Goal: Transaction & Acquisition: Purchase product/service

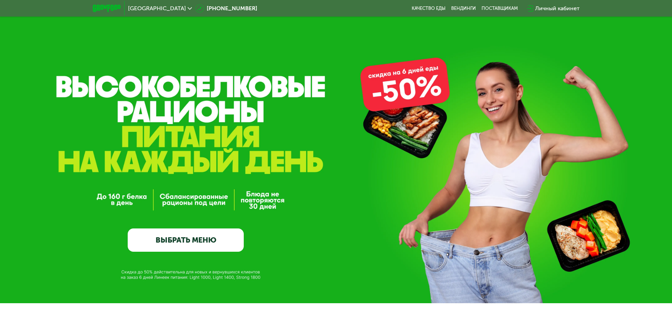
click at [100, 8] on img at bounding box center [107, 8] width 28 height 7
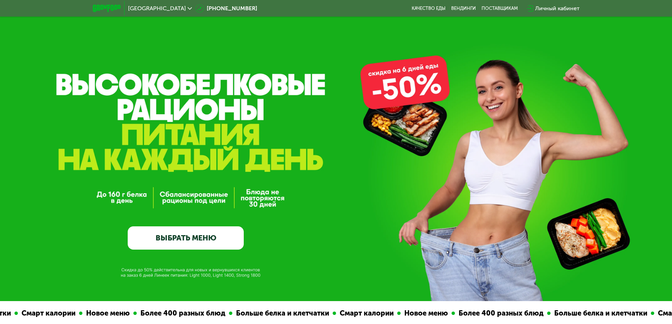
scroll to position [35, 0]
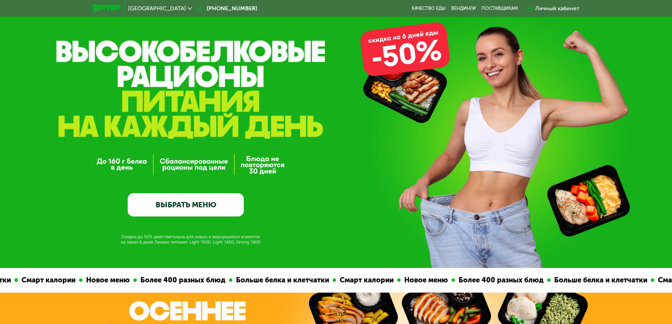
click at [181, 204] on link "ВЫБРАТЬ МЕНЮ" at bounding box center [186, 204] width 116 height 23
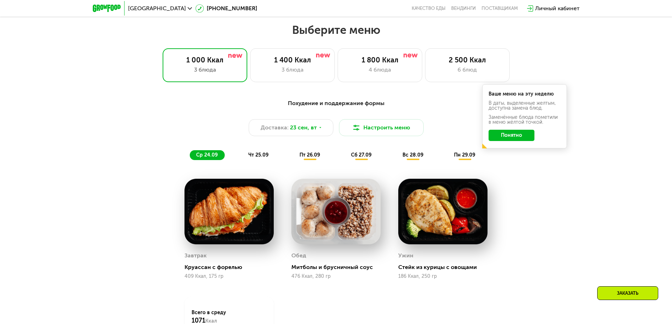
scroll to position [585, 0]
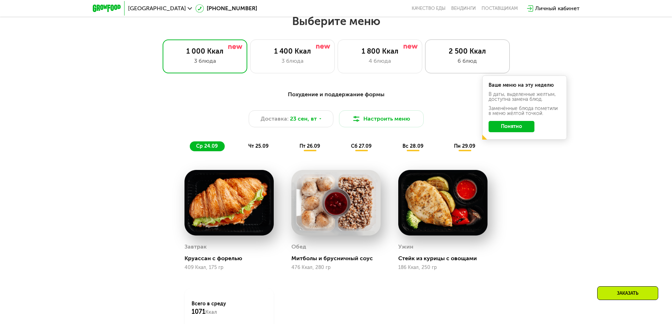
click at [489, 55] on div "2 500 Ккал" at bounding box center [467, 51] width 70 height 8
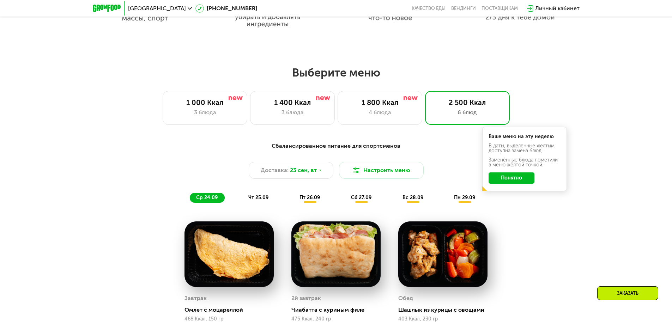
scroll to position [514, 0]
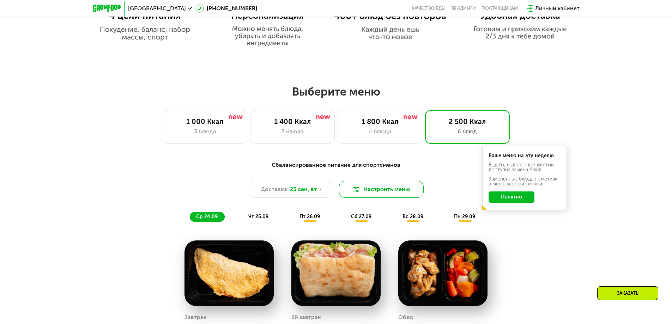
click at [357, 194] on img at bounding box center [356, 189] width 8 height 8
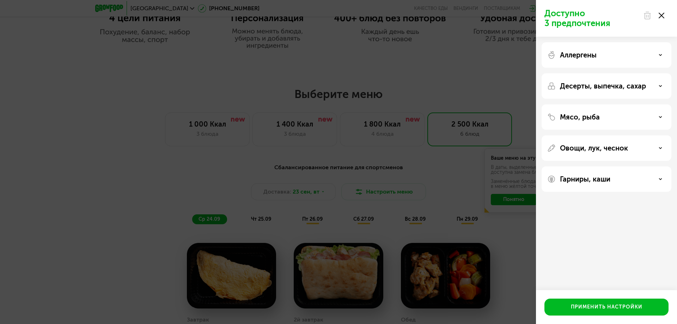
click at [672, 10] on div "Доступно 3 предпочтения" at bounding box center [606, 18] width 141 height 37
click at [669, 14] on div "Доступно 3 предпочтения" at bounding box center [606, 18] width 141 height 37
click at [664, 16] on icon at bounding box center [662, 16] width 6 height 6
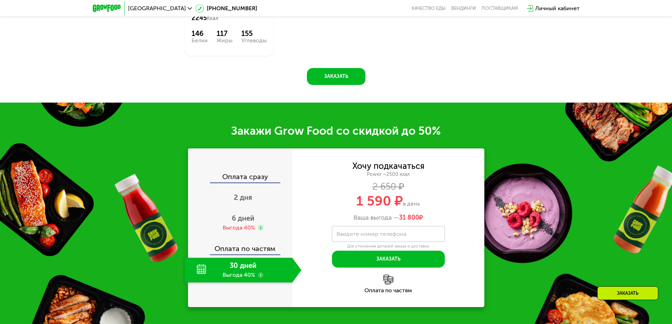
scroll to position [1008, 0]
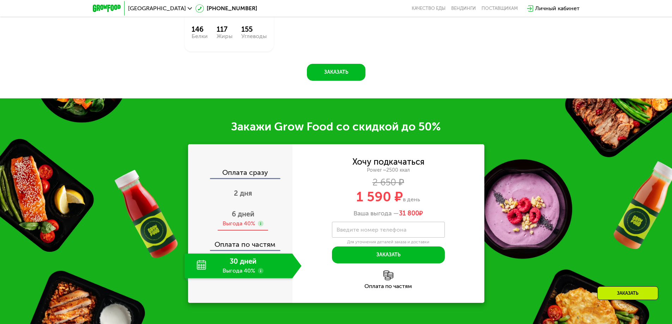
click at [257, 217] on div "6 дней Выгода 40%" at bounding box center [242, 218] width 117 height 25
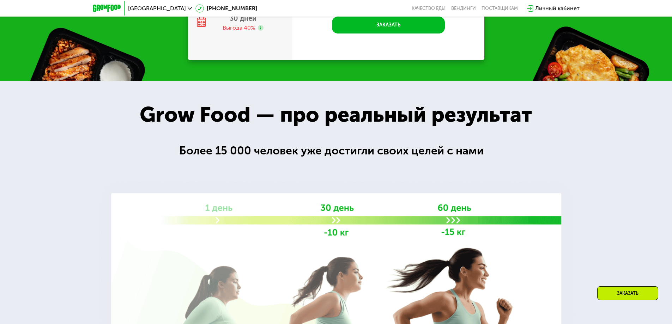
scroll to position [1361, 0]
